Goal: Find contact information: Find contact information

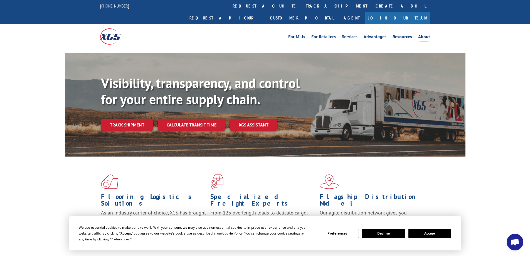
click at [426, 34] on link "About" at bounding box center [424, 37] width 12 height 6
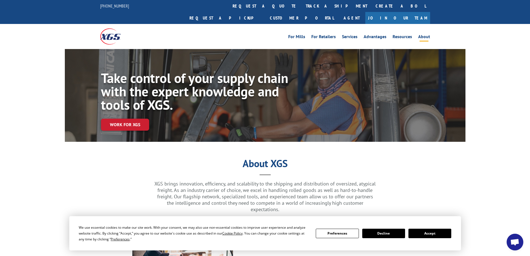
click at [433, 230] on button "Accept" at bounding box center [429, 232] width 43 height 9
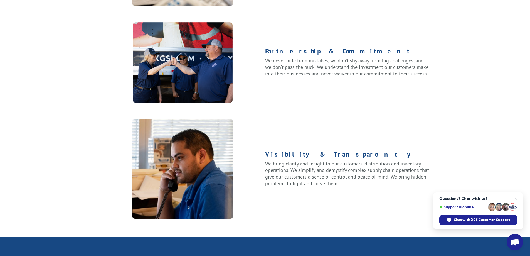
scroll to position [714, 0]
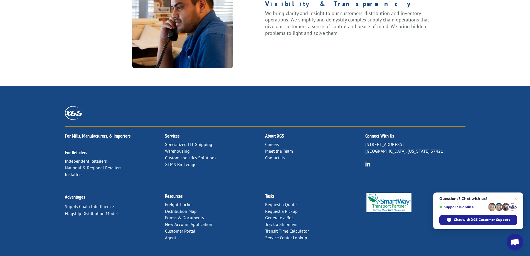
click at [275, 155] on link "Contact Us" at bounding box center [275, 158] width 20 height 6
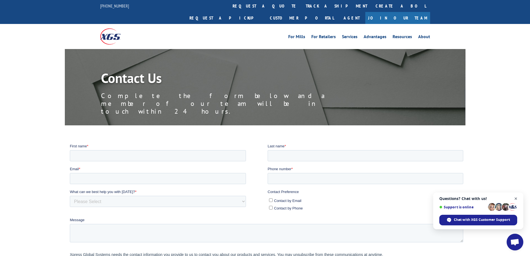
click at [514, 198] on span "Close chat" at bounding box center [515, 198] width 7 height 7
